Goal: Information Seeking & Learning: Learn about a topic

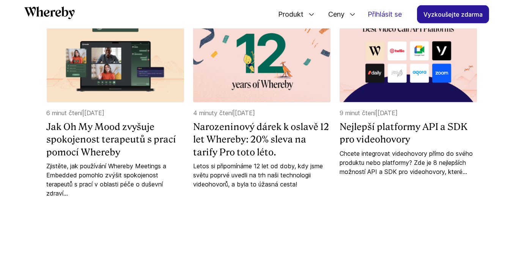
scroll to position [2230, 0]
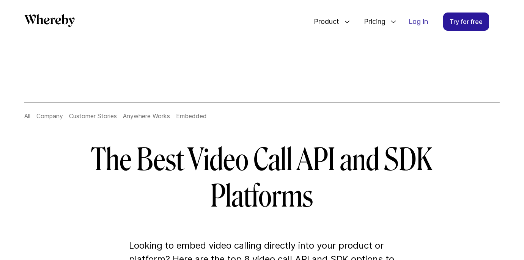
click at [521, 35] on div "Product Embedded Easily add custom video calls to your website or app Meetings …" at bounding box center [262, 21] width 524 height 43
drag, startPoint x: 516, startPoint y: 6, endPoint x: 225, endPoint y: 135, distance: 318.6
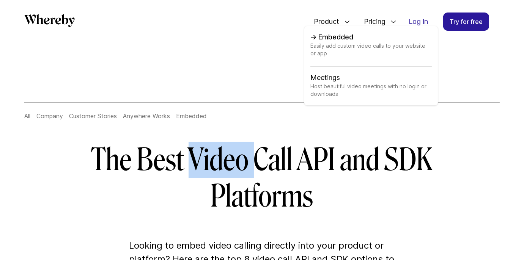
click at [317, 57] on span "Easily add custom video calls to your website or app" at bounding box center [370, 54] width 121 height 25
